Goal: Navigation & Orientation: Find specific page/section

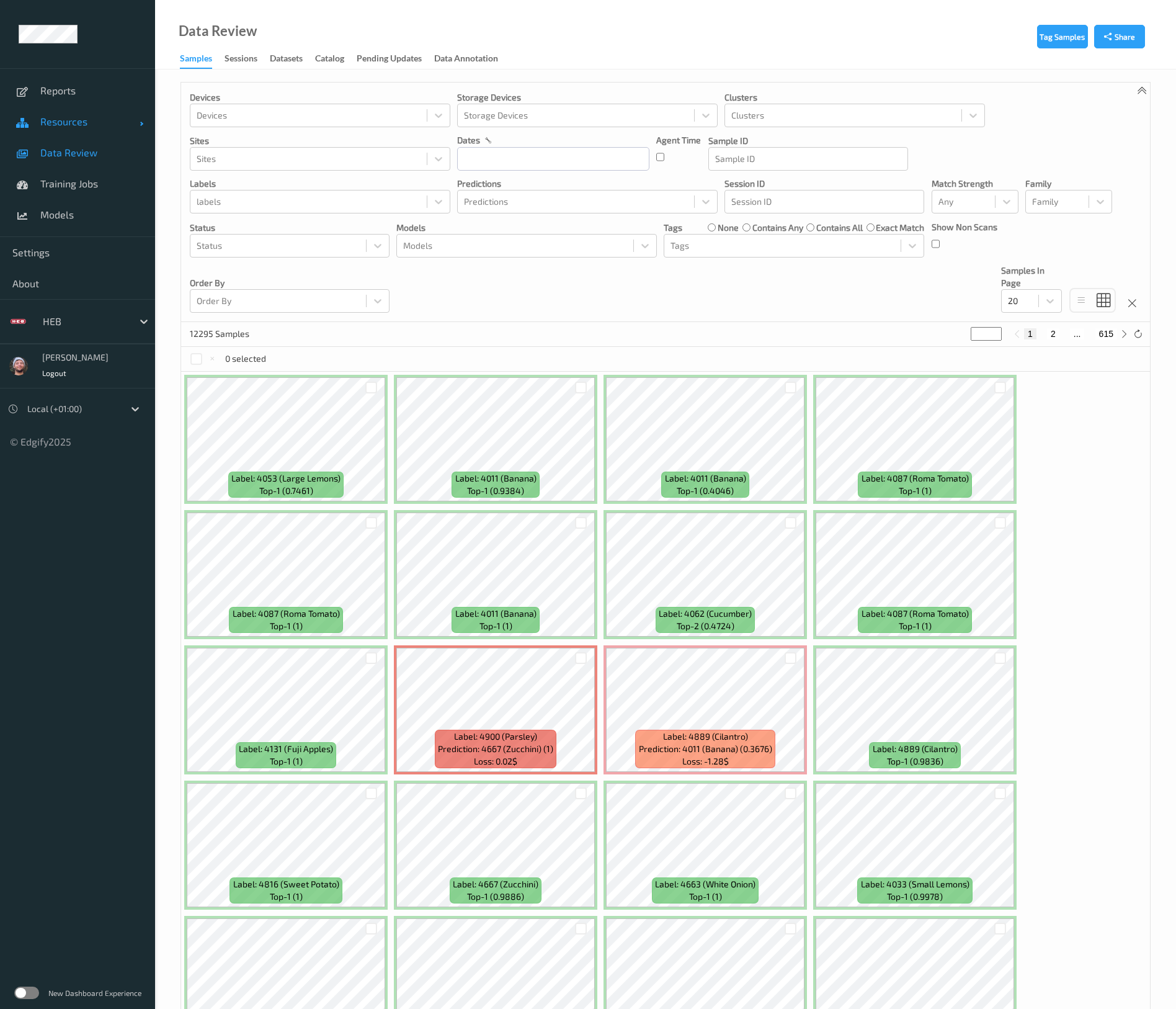
click at [100, 125] on span "Resources" at bounding box center [89, 121] width 100 height 13
click at [99, 158] on span "Devices" at bounding box center [91, 153] width 103 height 13
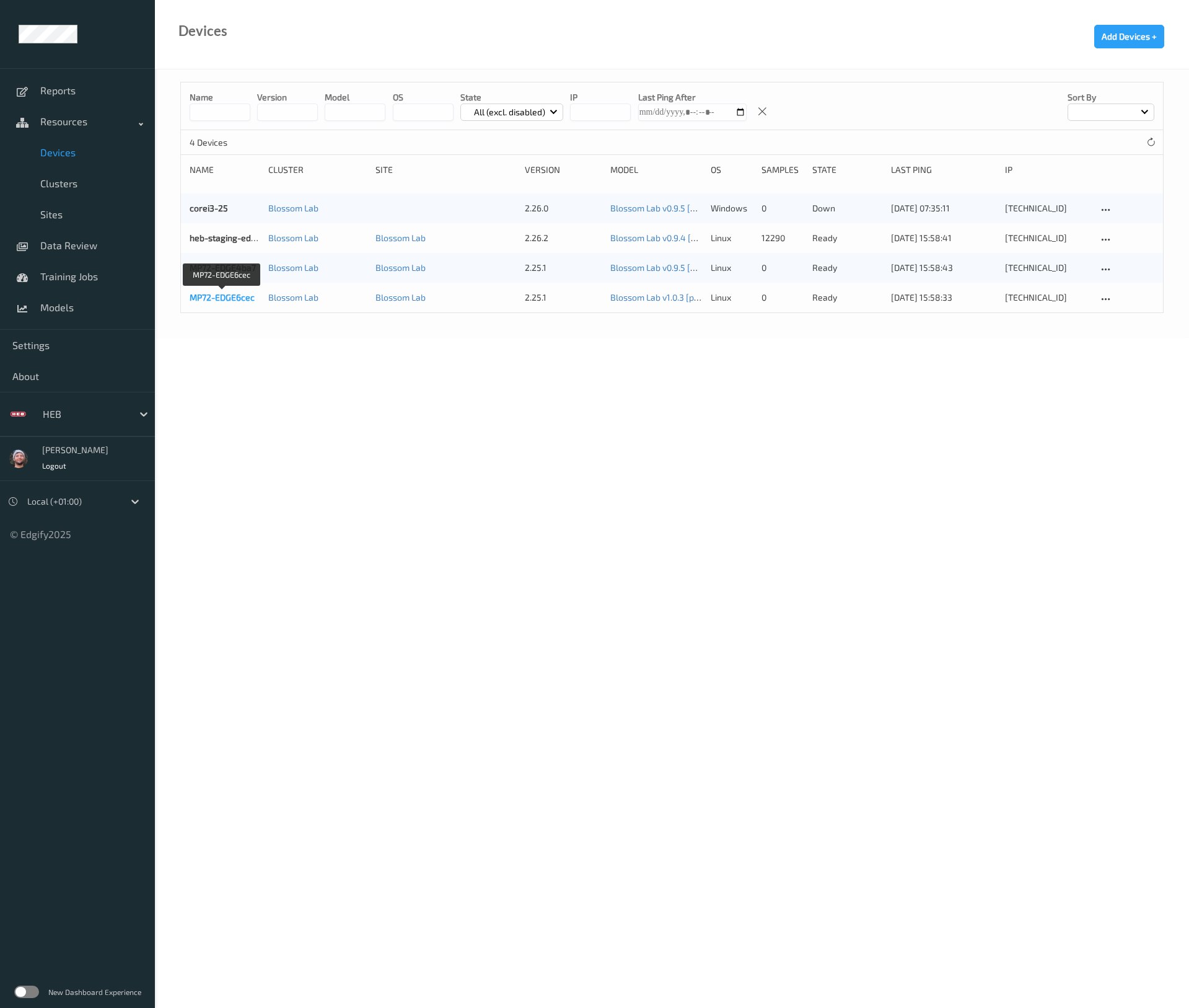
click at [246, 295] on link "MP72-EDGE6cec" at bounding box center [222, 297] width 65 height 11
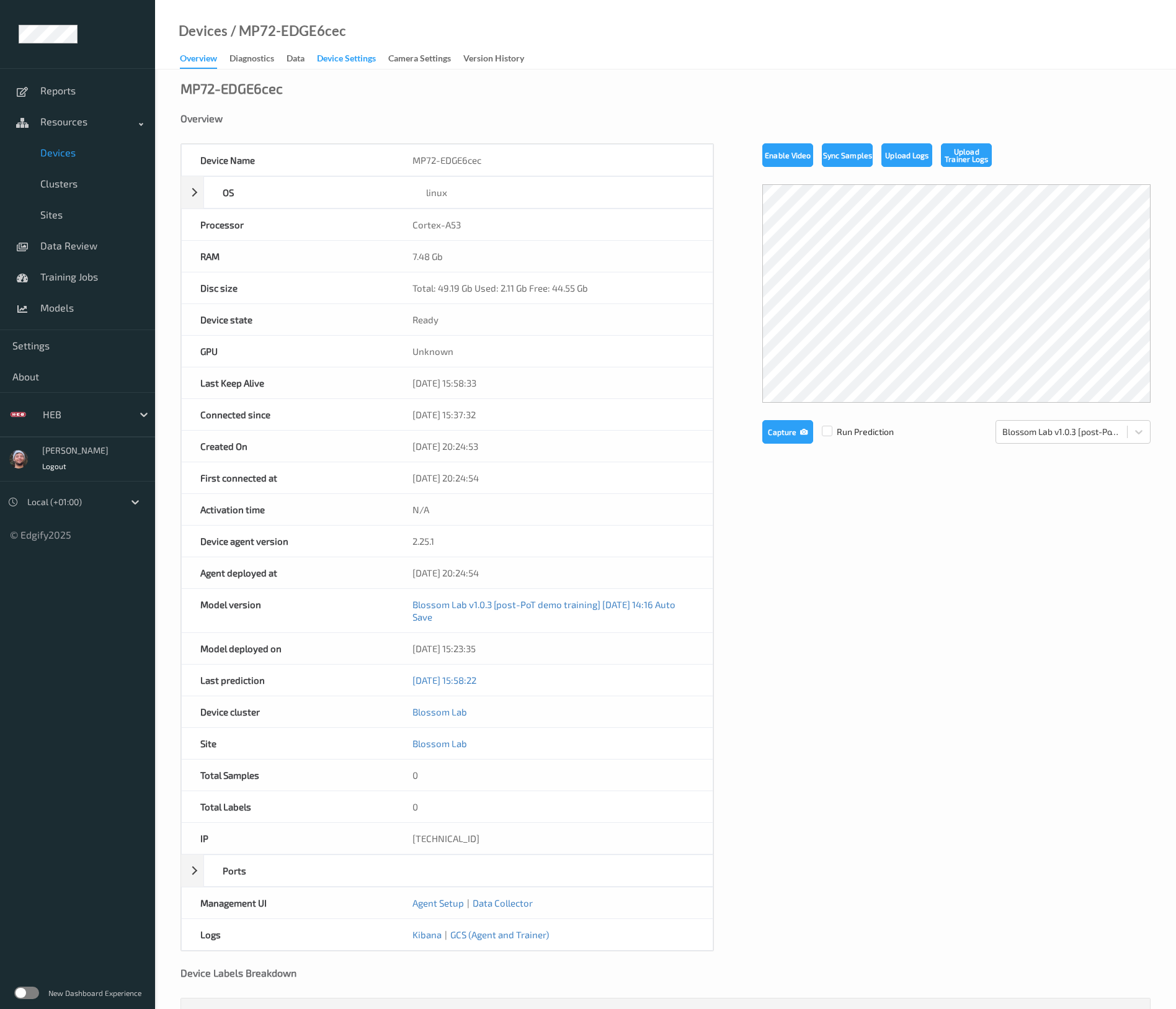
click at [354, 57] on div "Device Settings" at bounding box center [346, 59] width 59 height 16
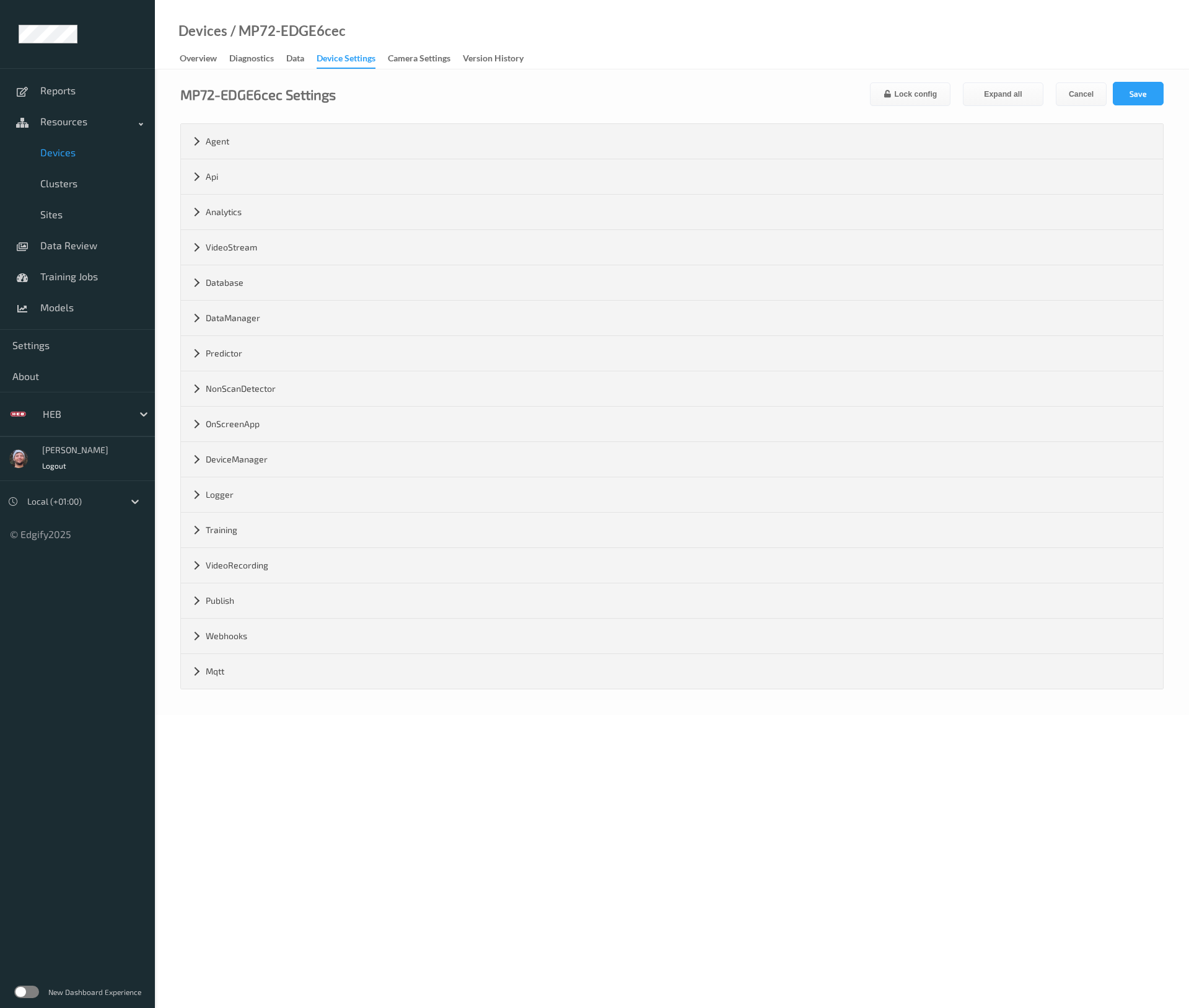
click at [364, 36] on div "Devices / MP72-EDGE6cec Overview Diagnostics Data Device Settings Camera Settin…" at bounding box center [672, 34] width 1034 height 69
click at [69, 155] on span "Devices" at bounding box center [91, 153] width 103 height 13
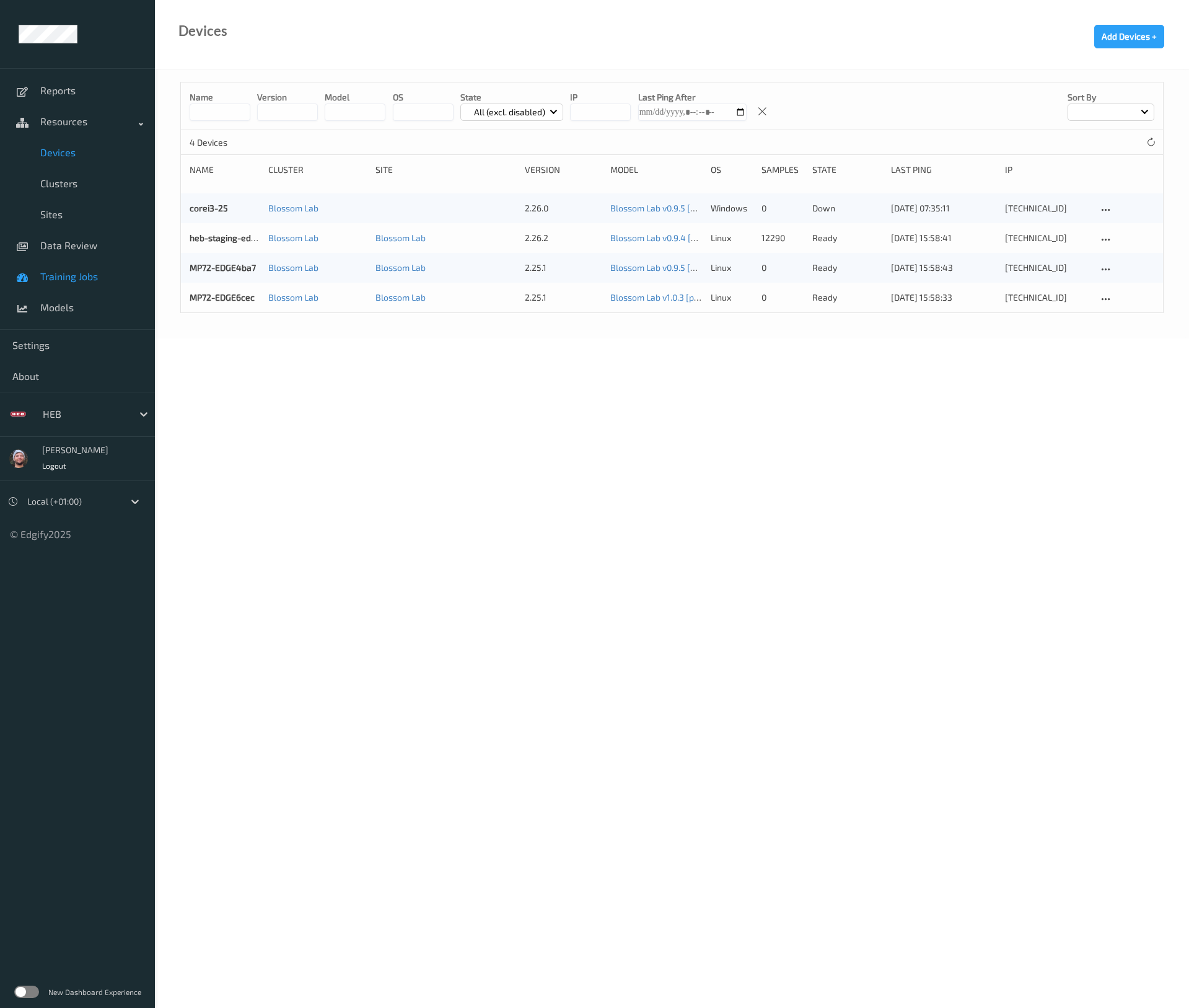
click at [79, 275] on span "Training Jobs" at bounding box center [91, 276] width 103 height 13
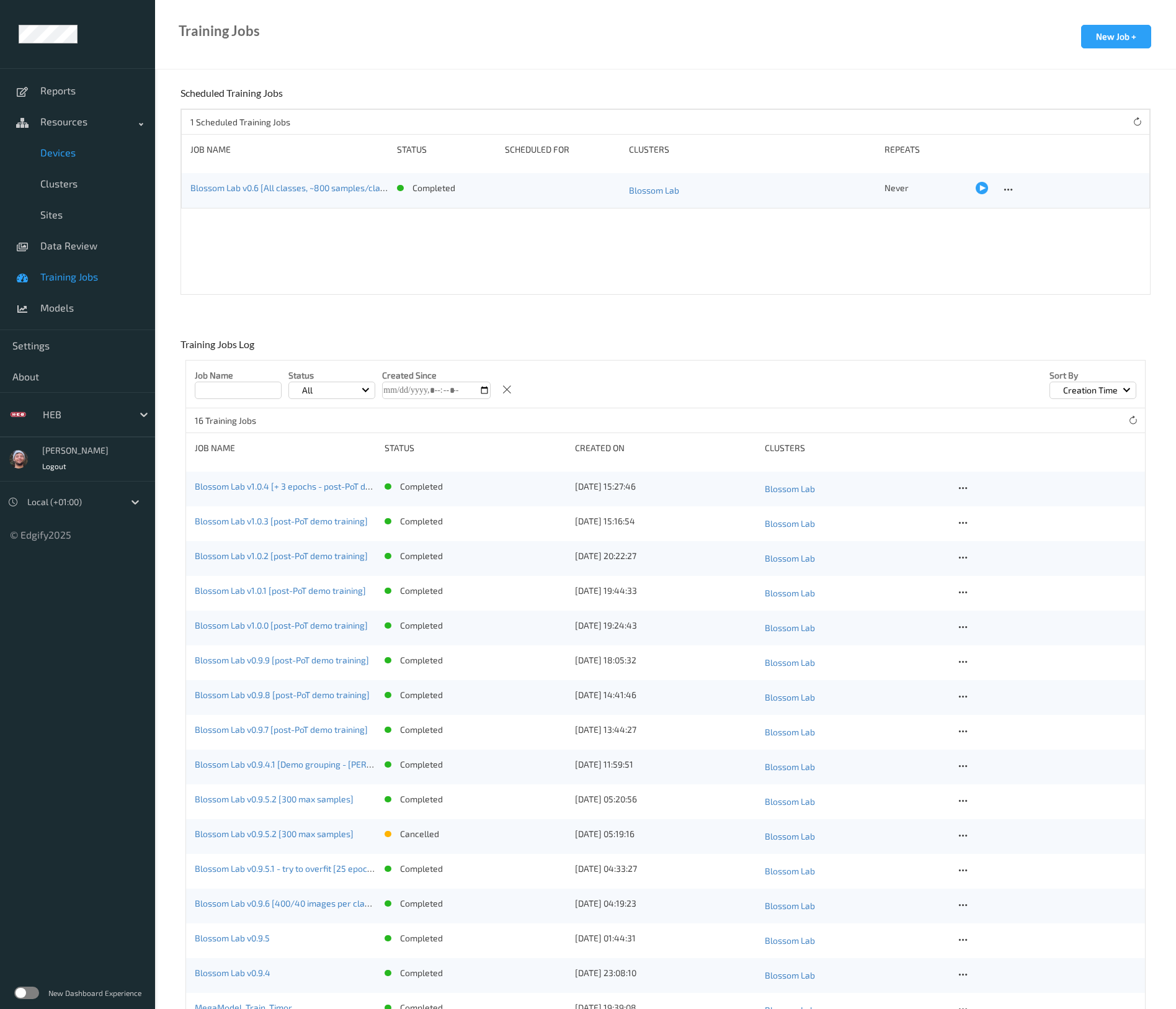
click at [71, 153] on span "Devices" at bounding box center [91, 153] width 103 height 13
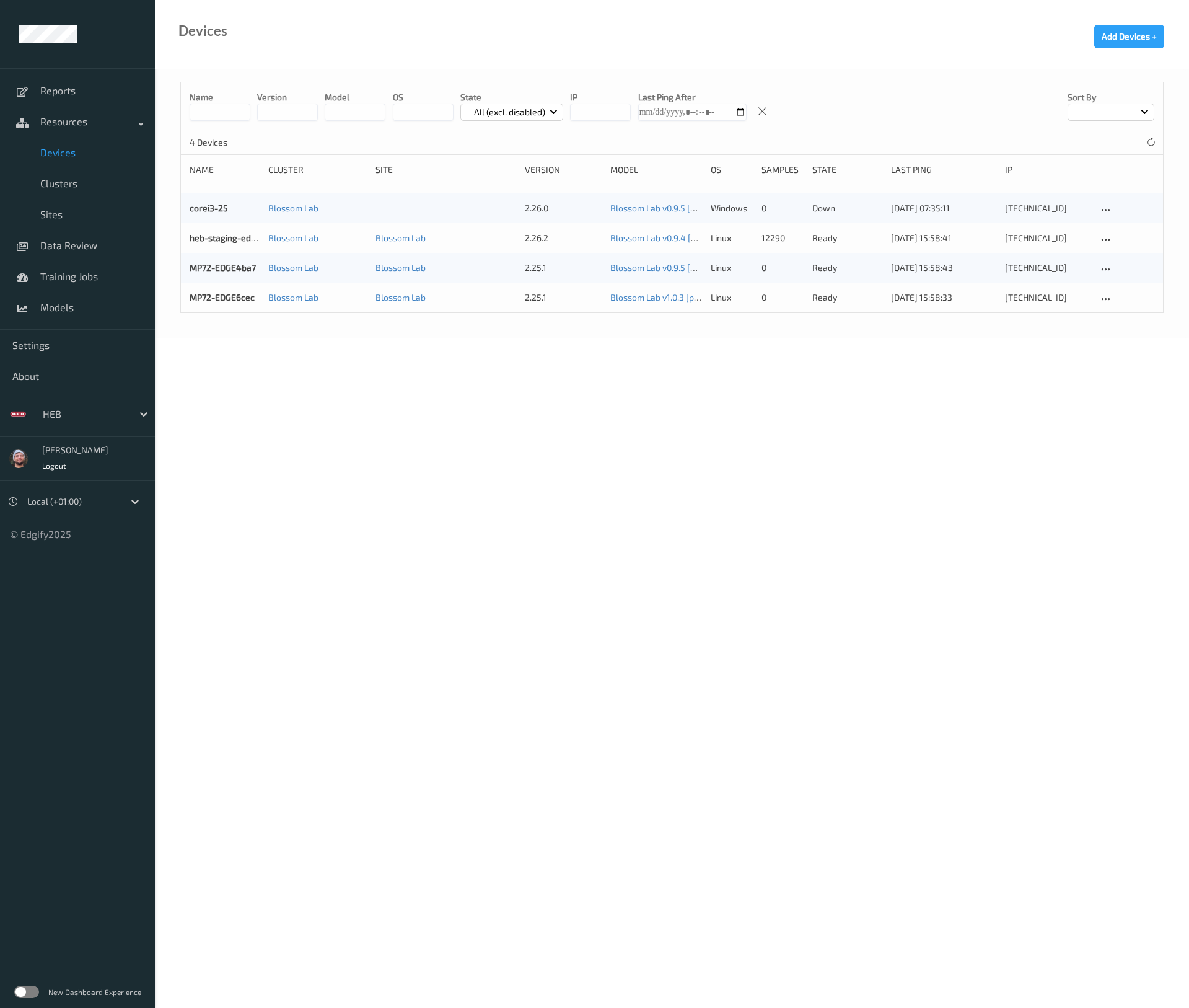
click at [395, 541] on body "Reports Resources Devices Clusters Sites Data Review Training Jobs Models Setti…" at bounding box center [594, 504] width 1189 height 1008
copy link "MP72-EDGE6cec"
drag, startPoint x: 185, startPoint y: 296, endPoint x: 296, endPoint y: 635, distance: 356.7
click at [296, 635] on body "Reports Resources Devices Clusters Sites Data Review Training Jobs Models Setti…" at bounding box center [594, 504] width 1189 height 1008
click at [404, 498] on body "Reports Resources Devices Clusters Sites Data Review Training Jobs Models Setti…" at bounding box center [594, 504] width 1189 height 1008
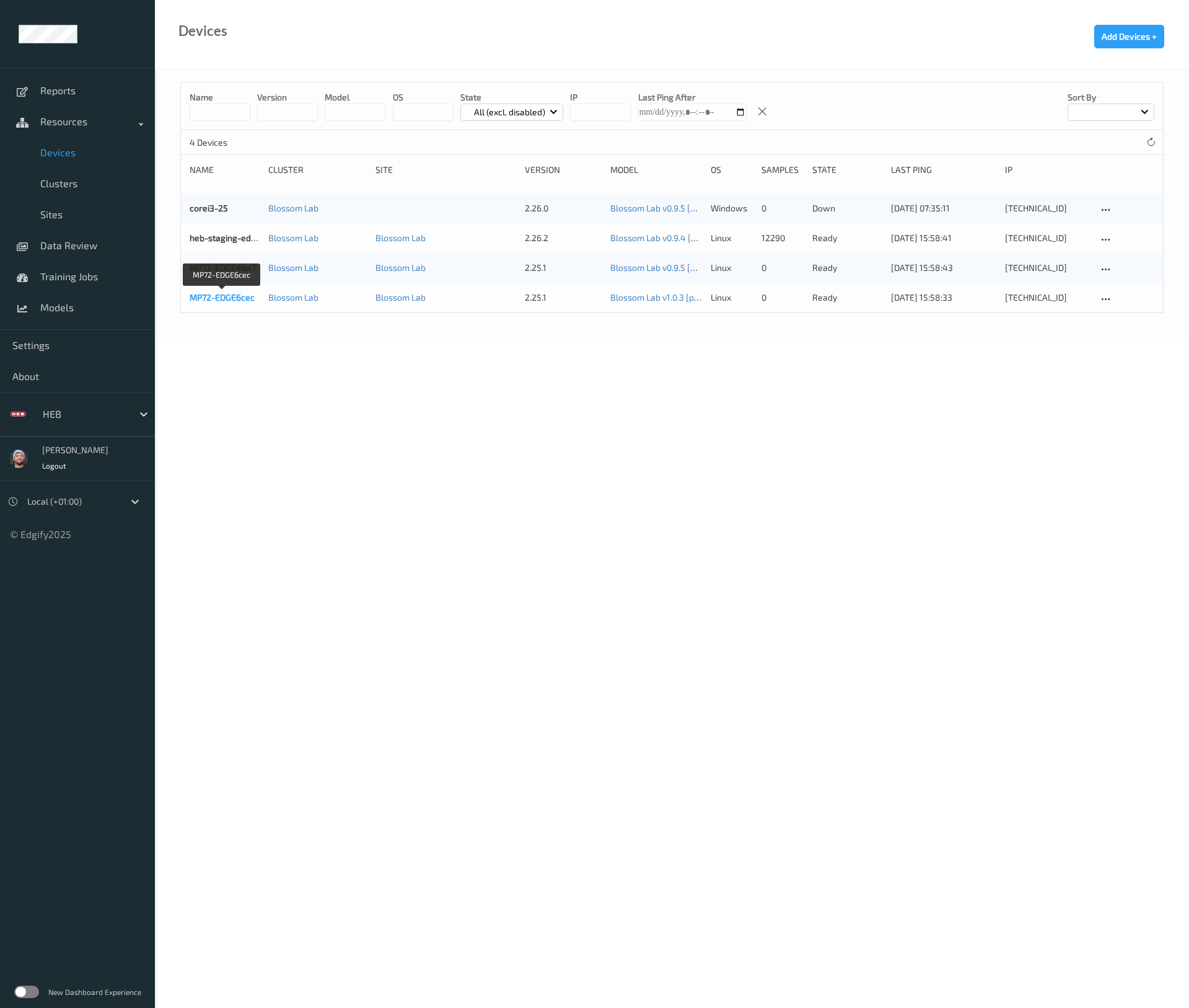
click at [235, 299] on link "MP72-EDGE6cec" at bounding box center [222, 297] width 65 height 11
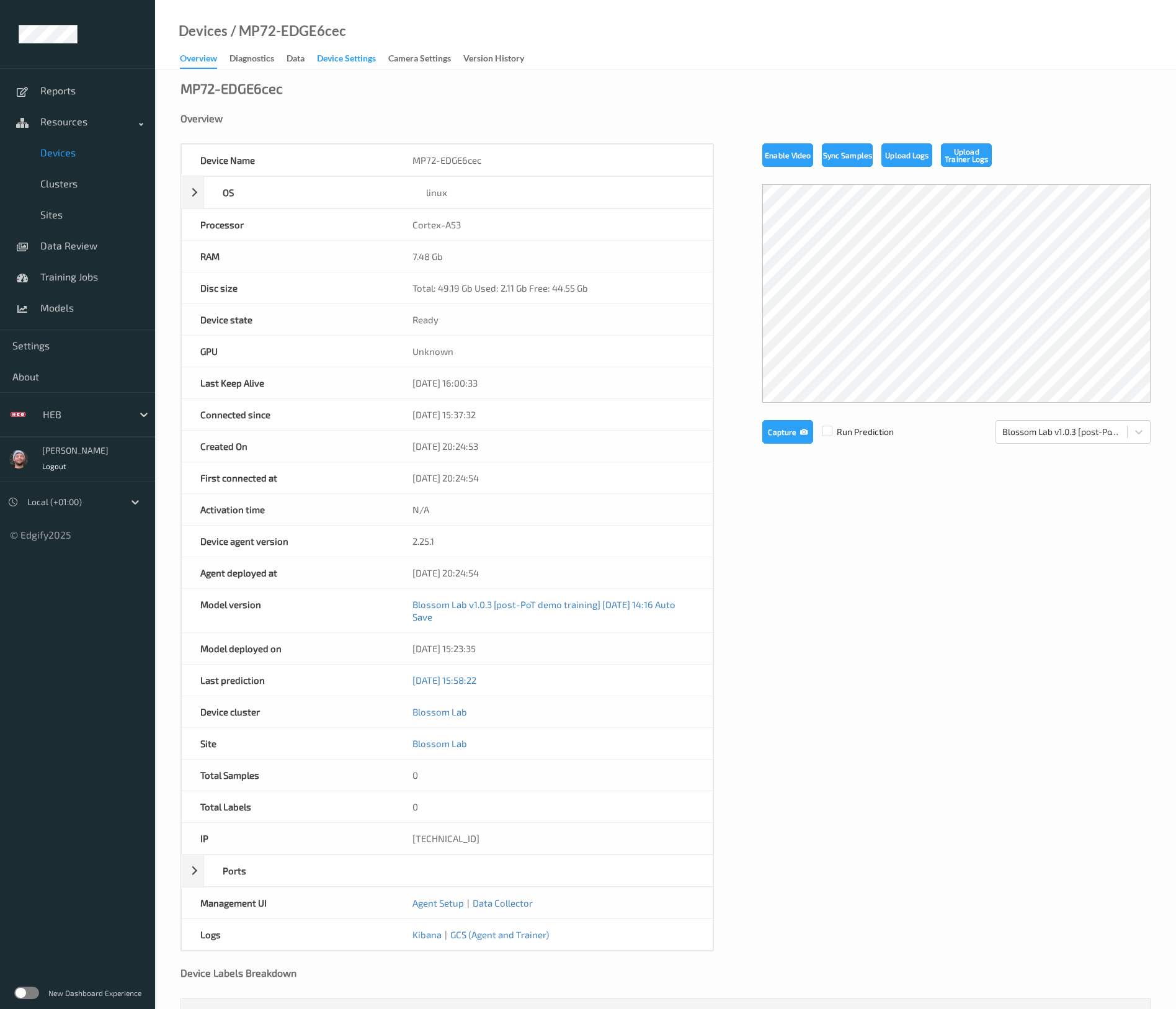
click at [337, 63] on div "Device Settings" at bounding box center [346, 59] width 59 height 16
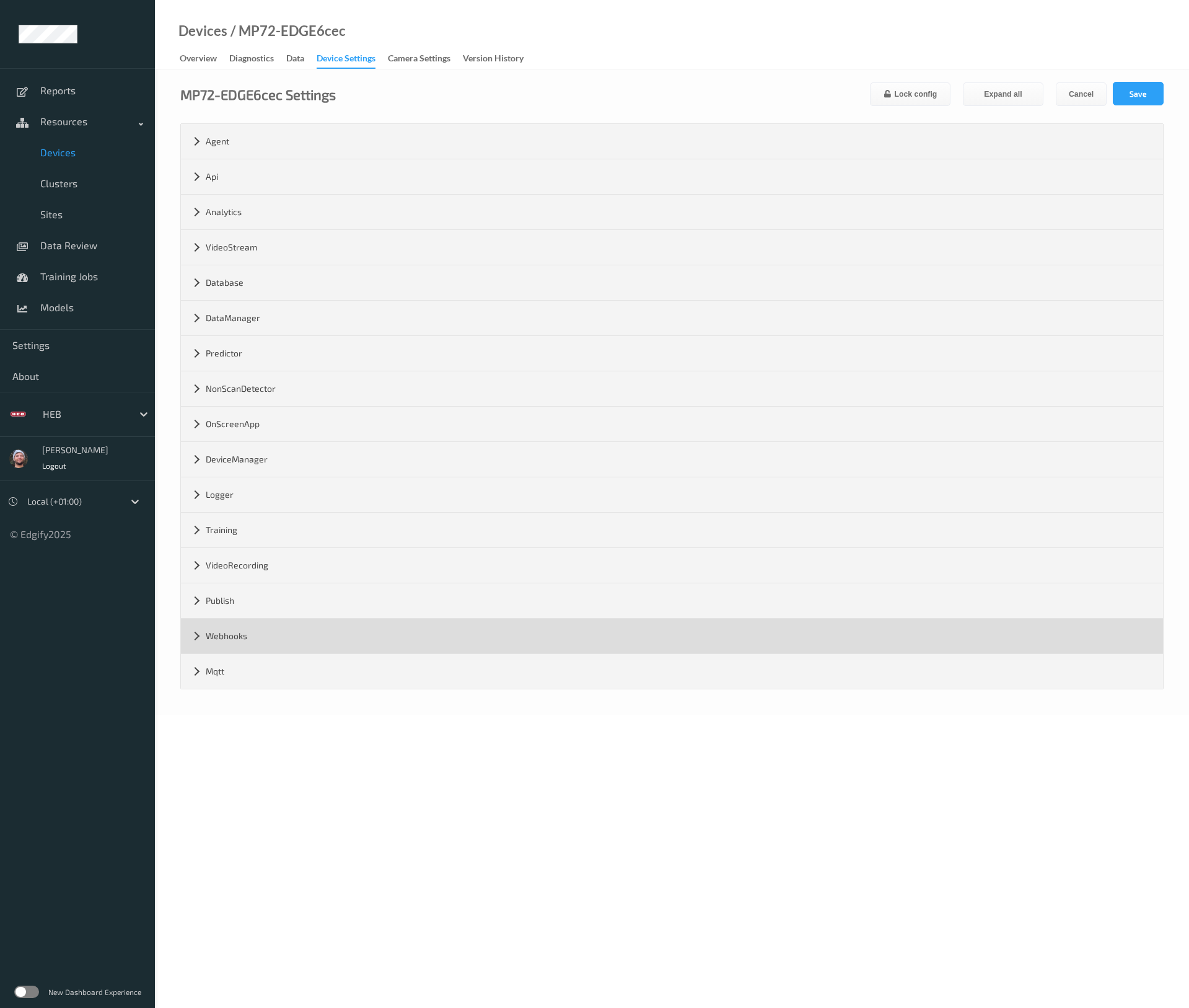
click at [340, 647] on div "Webhooks" at bounding box center [671, 636] width 982 height 35
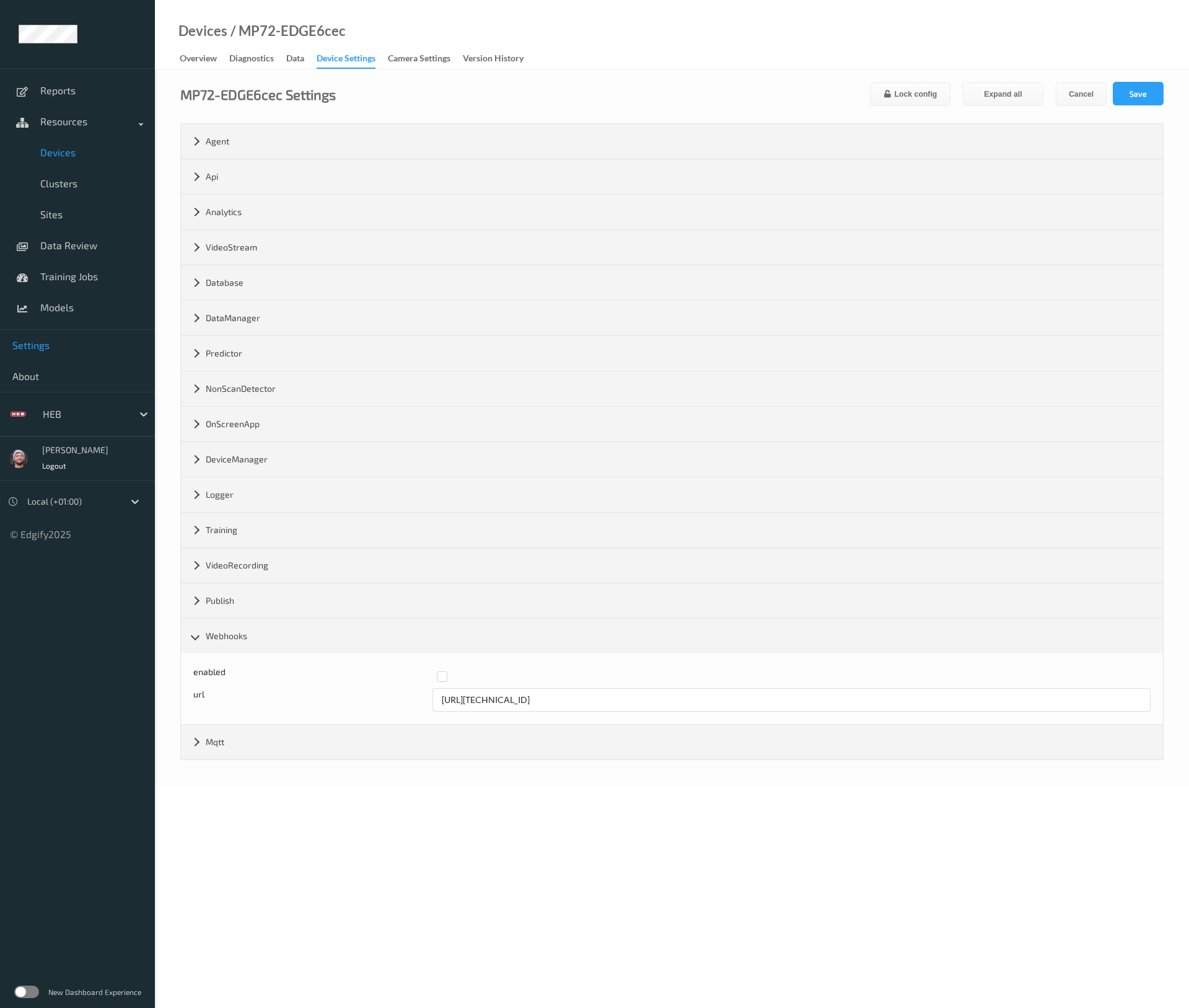
click at [67, 343] on span "Settings" at bounding box center [78, 345] width 130 height 13
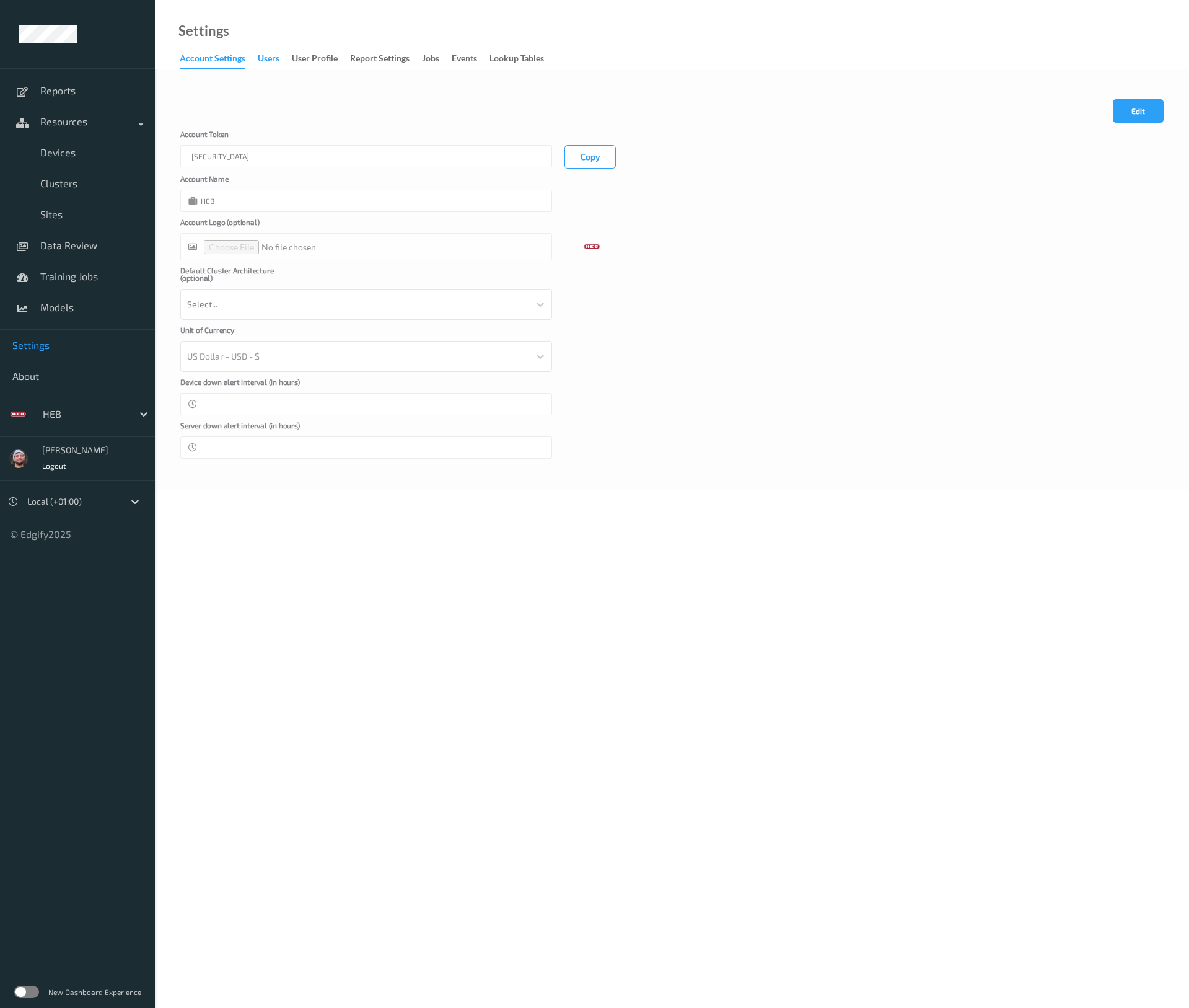
click at [271, 55] on div "users" at bounding box center [268, 59] width 22 height 16
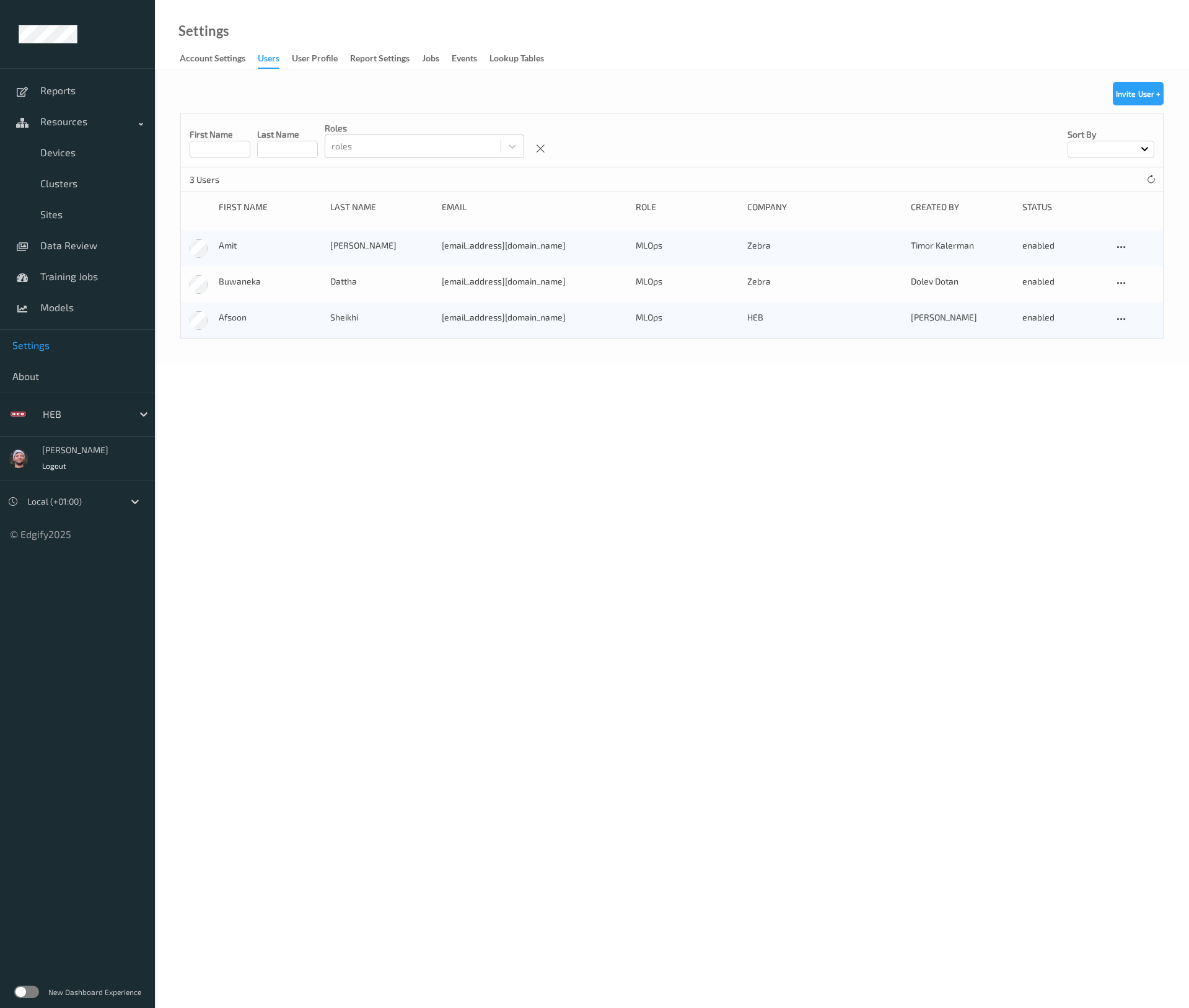
click at [975, 58] on div "Settings Account Settings users User Profile Report Settings Jobs events Lookup…" at bounding box center [672, 34] width 1034 height 69
click at [31, 990] on label at bounding box center [27, 992] width 25 height 13
